Goal: Use online tool/utility: Utilize a website feature to perform a specific function

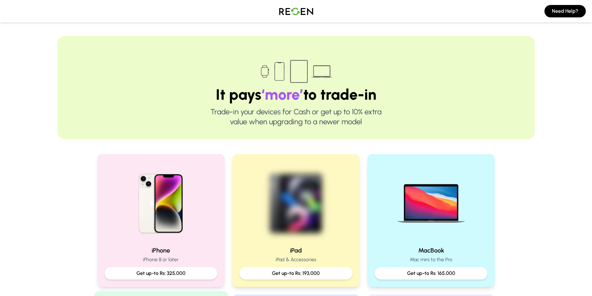
scroll to position [93, 0]
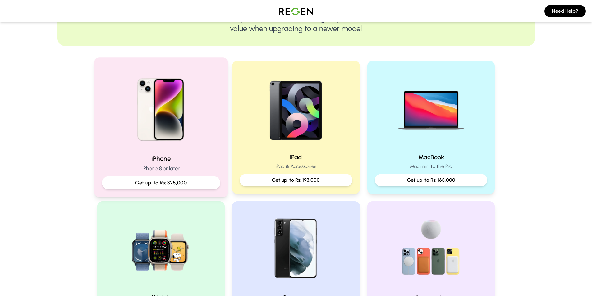
click at [168, 183] on p "Get up-to Rs: 325,000" at bounding box center [161, 183] width 108 height 8
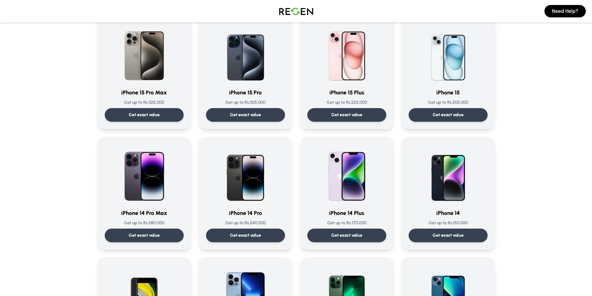
scroll to position [93, 0]
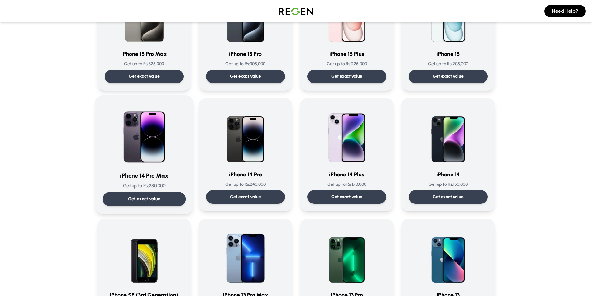
click at [142, 198] on p "Get exact value" at bounding box center [144, 199] width 33 height 7
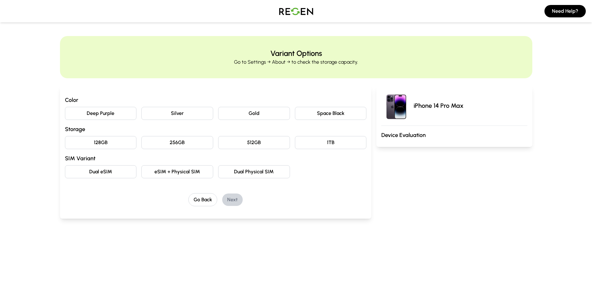
click at [106, 115] on button "Deep Purple" at bounding box center [101, 113] width 72 height 13
click at [101, 141] on button "128GB" at bounding box center [101, 142] width 72 height 13
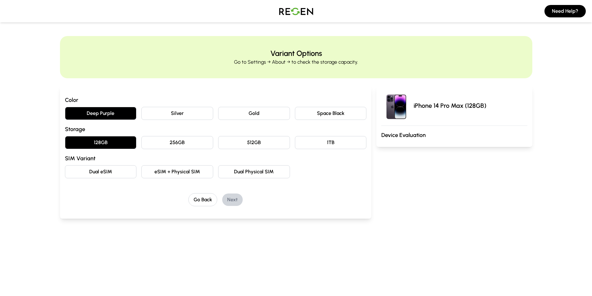
click at [173, 170] on button "eSIM + Physical SIM" at bounding box center [177, 171] width 72 height 13
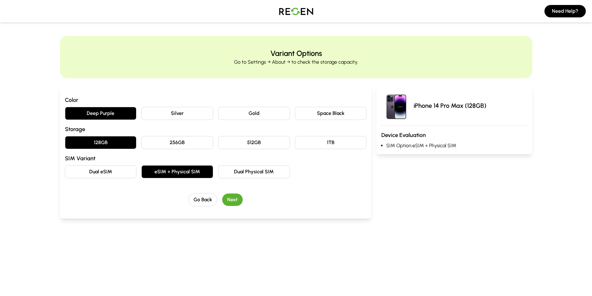
click at [232, 202] on button "Next" at bounding box center [232, 200] width 20 height 12
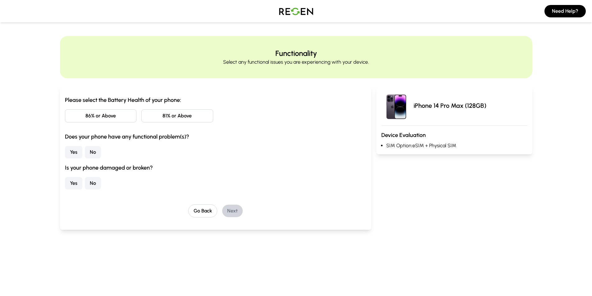
click at [176, 118] on button "81% or Above" at bounding box center [177, 115] width 72 height 13
click at [93, 154] on button "No" at bounding box center [93, 152] width 16 height 12
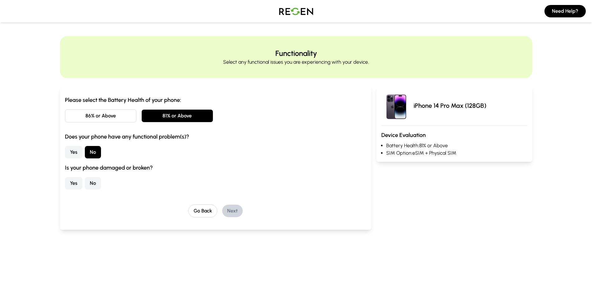
click at [91, 183] on button "No" at bounding box center [93, 183] width 16 height 12
click at [226, 211] on button "Next" at bounding box center [232, 211] width 20 height 12
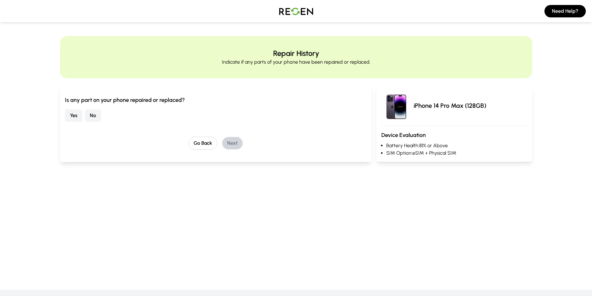
click at [96, 116] on button "No" at bounding box center [93, 115] width 16 height 12
click at [231, 143] on button "Next" at bounding box center [232, 143] width 20 height 12
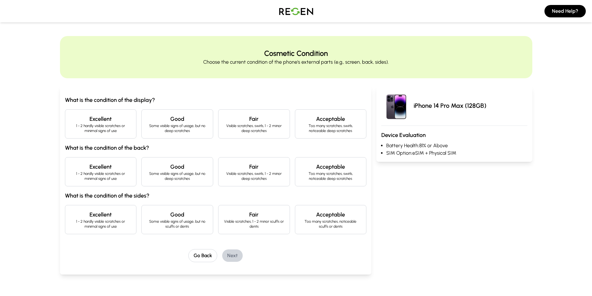
click at [98, 128] on p "1 - 2 hardly visible scratches or minimal signs of use" at bounding box center [100, 128] width 61 height 10
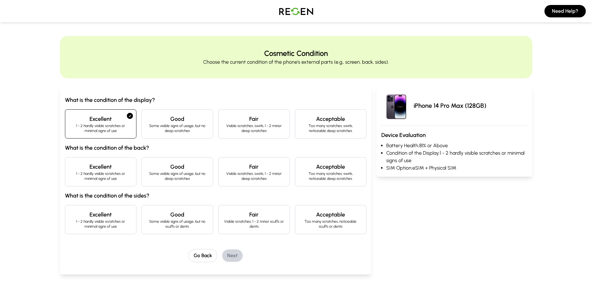
click at [108, 172] on p "1 - 2 hardly visible scratches or minimal signs of use" at bounding box center [100, 176] width 61 height 10
drag, startPoint x: 102, startPoint y: 216, endPoint x: 109, endPoint y: 215, distance: 7.8
click at [102, 216] on h4 "Excellent" at bounding box center [100, 214] width 61 height 9
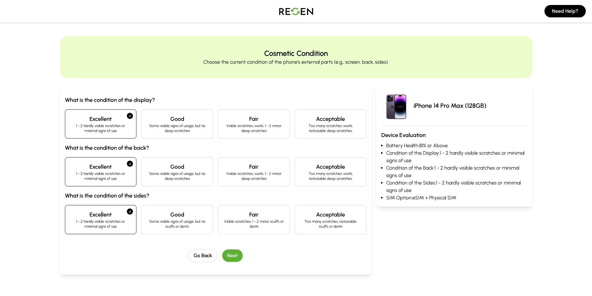
click at [233, 256] on button "Next" at bounding box center [232, 255] width 20 height 12
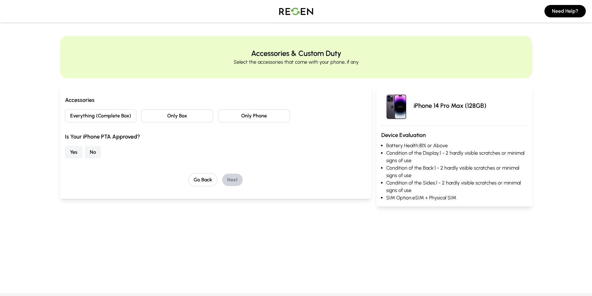
click at [180, 118] on button "Only Box" at bounding box center [177, 115] width 72 height 13
click at [75, 152] on button "Yes" at bounding box center [73, 152] width 17 height 12
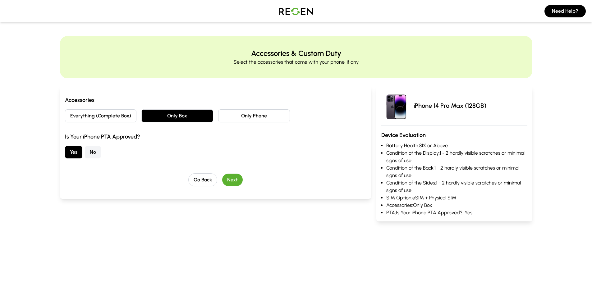
click at [234, 181] on button "Next" at bounding box center [232, 180] width 20 height 12
